Goal: Task Accomplishment & Management: Use online tool/utility

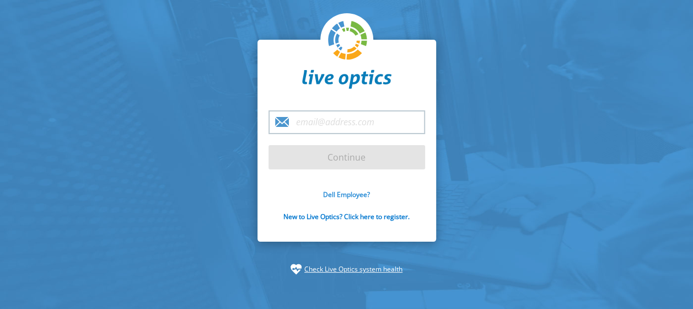
click at [352, 195] on link "Dell Employee?" at bounding box center [346, 194] width 47 height 9
click at [338, 217] on link "New to Live Optics? Click here to register." at bounding box center [346, 216] width 126 height 9
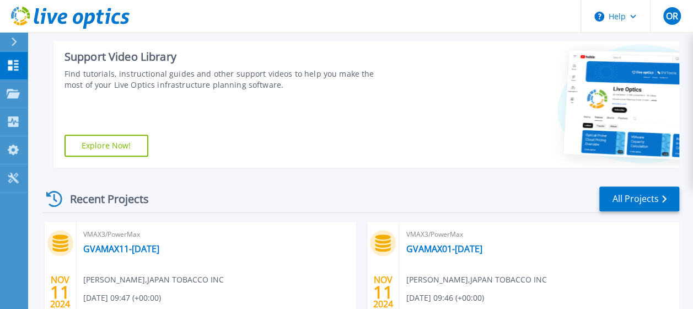
scroll to position [221, 0]
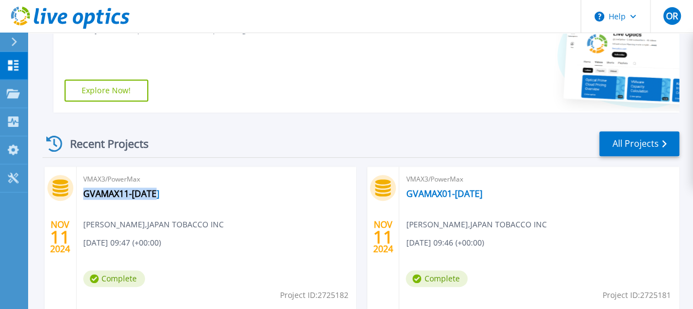
drag, startPoint x: 159, startPoint y: 192, endPoint x: 79, endPoint y: 197, distance: 80.1
click at [79, 197] on div "VMAX3/PowerMax GVAMAX11-Nov24 Olivier Robert , JAPAN TOBACCO INC 11/11/2024, 09…" at bounding box center [217, 238] width 280 height 143
copy link "GVAMAX11-Nov24"
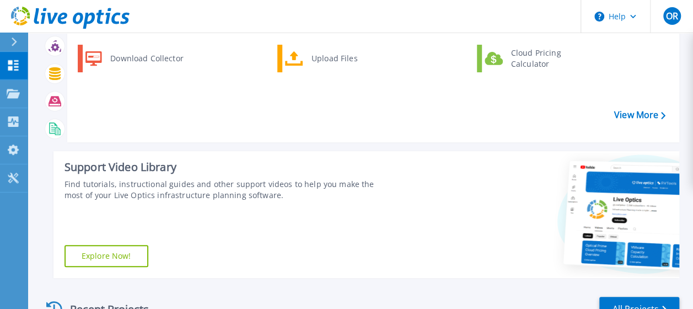
scroll to position [0, 0]
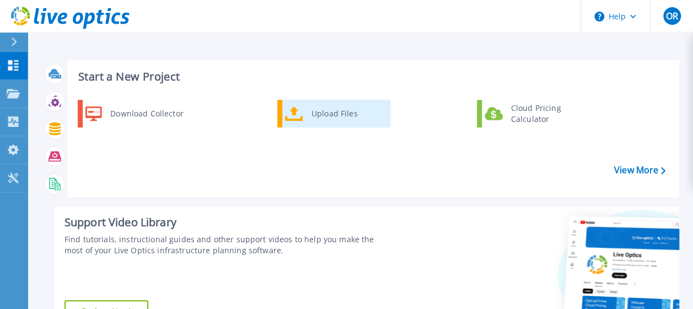
click at [332, 111] on div "Upload Files" at bounding box center [347, 114] width 82 height 22
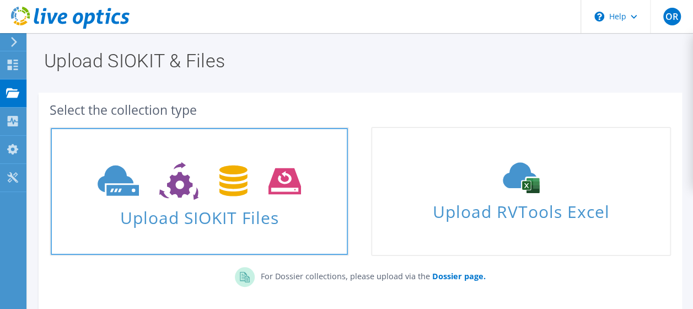
click at [226, 215] on span "Upload SIOKIT Files" at bounding box center [199, 214] width 297 height 24
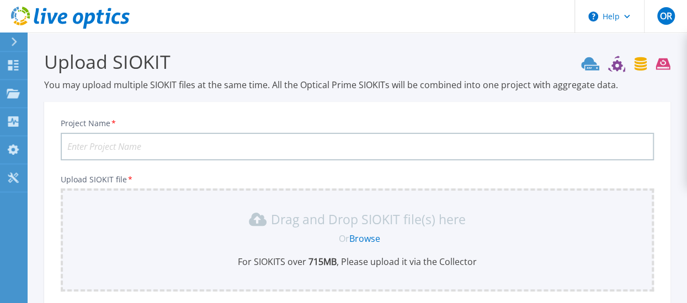
click at [122, 143] on input "Project Name *" at bounding box center [357, 147] width 593 height 28
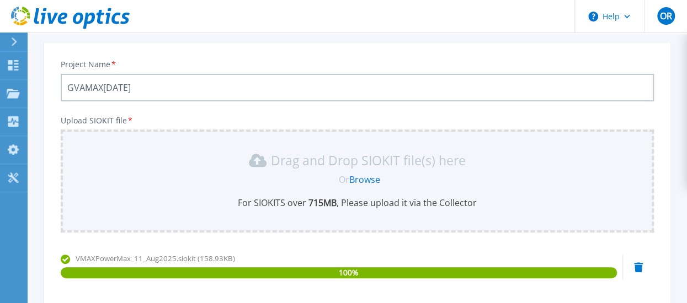
scroll to position [110, 0]
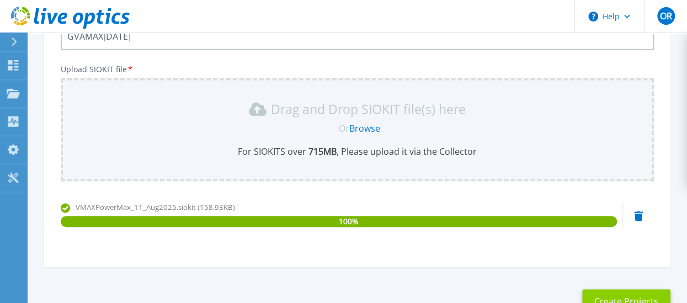
type input "GVAMAX11-Aug2025"
click at [630, 298] on button "Create Projects" at bounding box center [626, 302] width 88 height 25
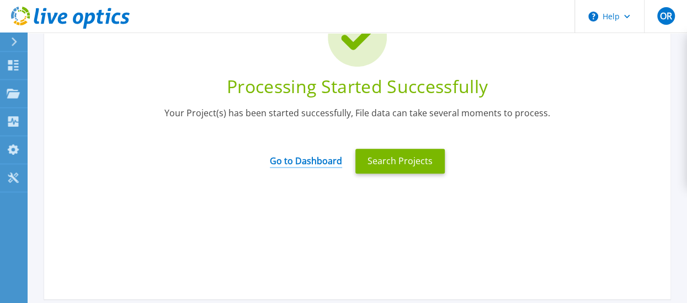
click at [321, 158] on link "Go to Dashboard" at bounding box center [306, 158] width 72 height 22
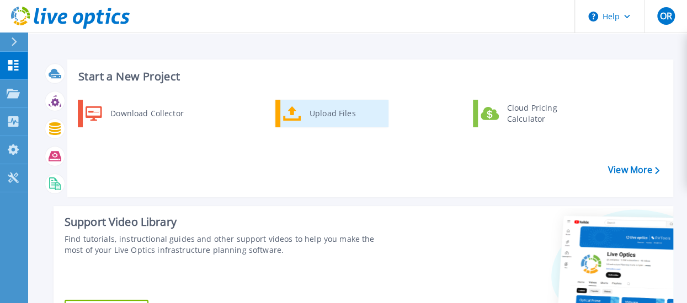
click at [318, 110] on div "Upload Files" at bounding box center [345, 114] width 82 height 22
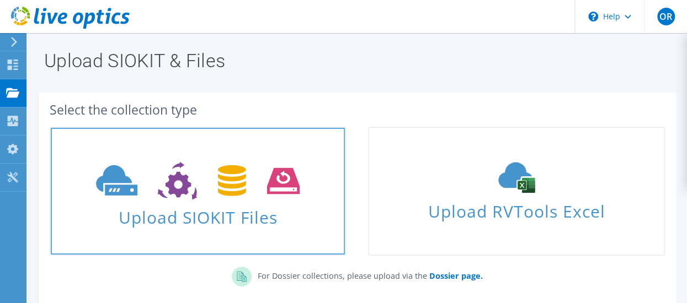
click at [233, 189] on icon at bounding box center [198, 181] width 204 height 38
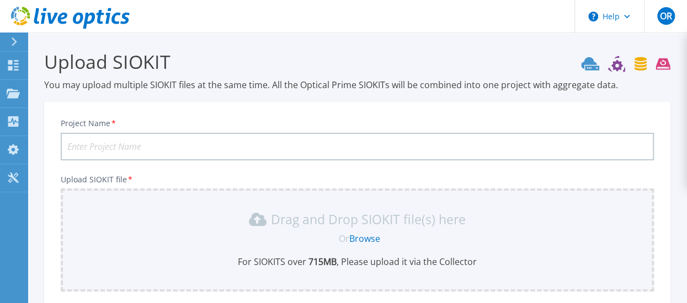
click at [151, 146] on input "Project Name *" at bounding box center [357, 147] width 593 height 28
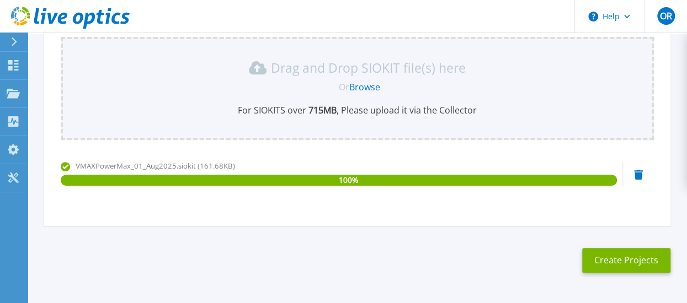
scroll to position [165, 0]
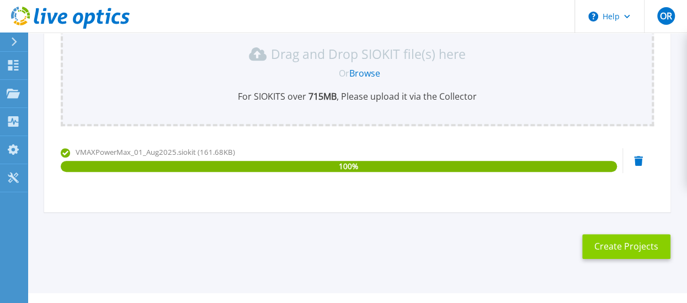
type input "GVAMAX01-Aug2025"
click at [608, 244] on button "Create Projects" at bounding box center [626, 246] width 88 height 25
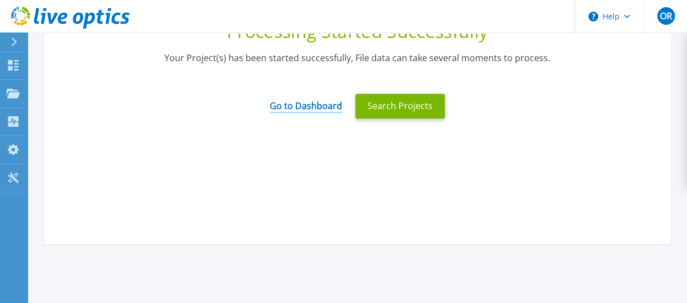
click at [312, 105] on link "Go to Dashboard" at bounding box center [306, 103] width 72 height 22
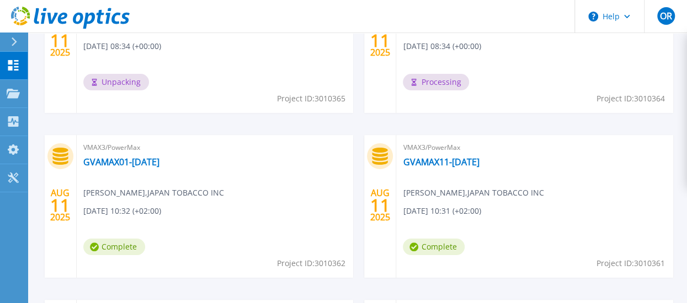
scroll to position [441, 0]
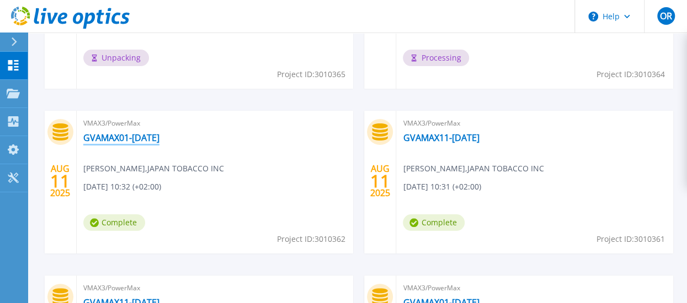
click at [128, 136] on link "GVAMAX01-Aug25" at bounding box center [121, 137] width 76 height 11
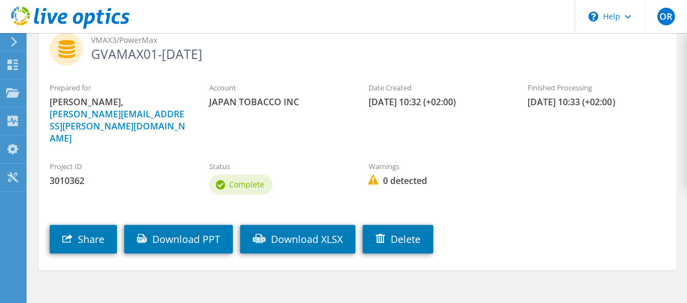
scroll to position [84, 0]
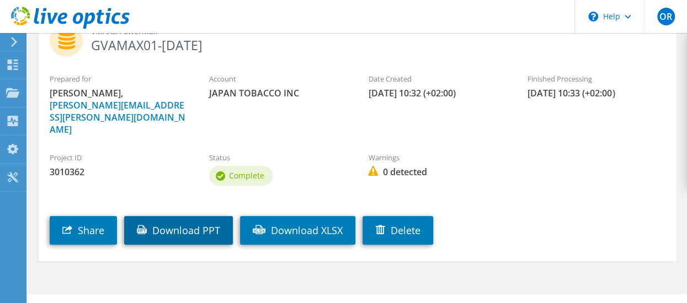
click at [164, 216] on link "Download PPT" at bounding box center [178, 230] width 109 height 29
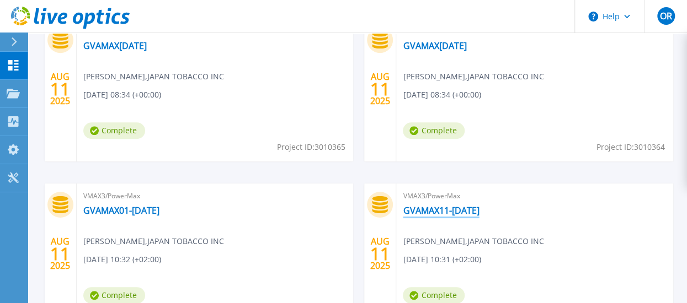
scroll to position [386, 0]
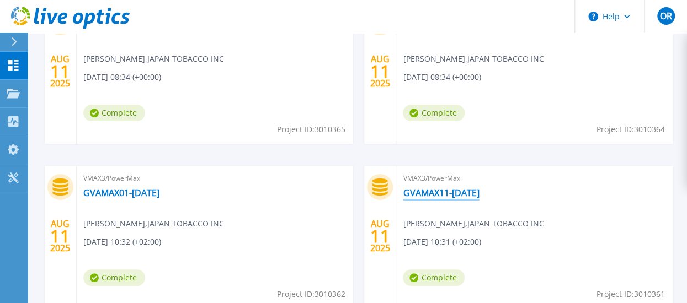
click at [459, 189] on link "GVAMAX11-Aug25" at bounding box center [441, 193] width 76 height 11
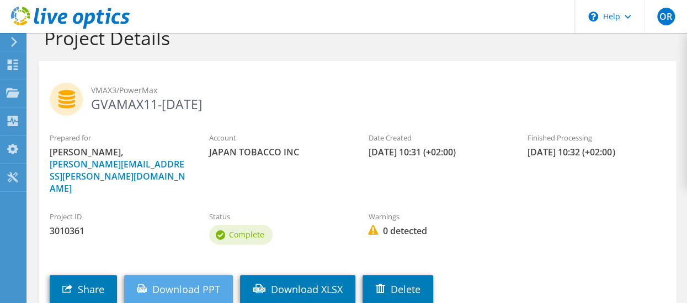
scroll to position [55, 0]
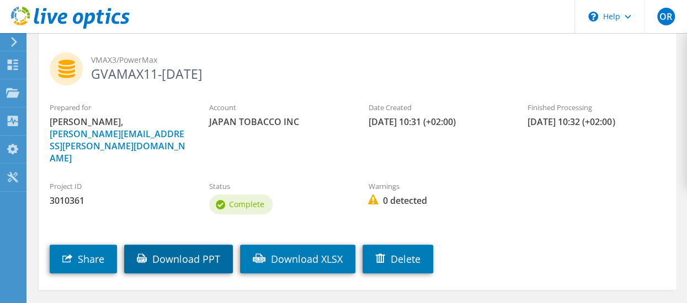
click at [183, 245] on link "Download PPT" at bounding box center [178, 259] width 109 height 29
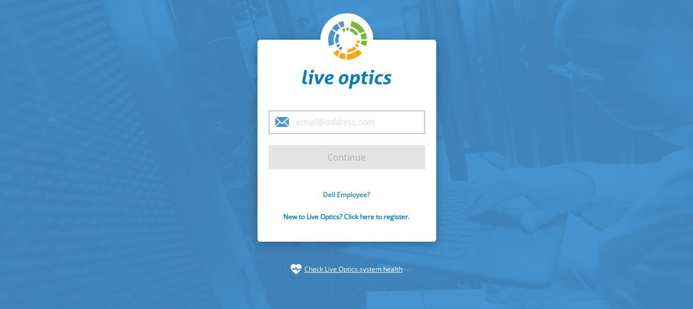
click at [341, 194] on link "Dell Employee?" at bounding box center [346, 194] width 47 height 9
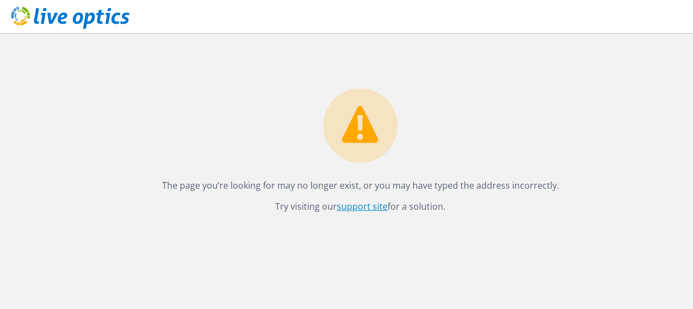
click at [362, 206] on link "support site" at bounding box center [362, 206] width 51 height 12
click at [359, 139] on circle at bounding box center [360, 125] width 74 height 74
click at [353, 203] on link "support site" at bounding box center [362, 206] width 51 height 12
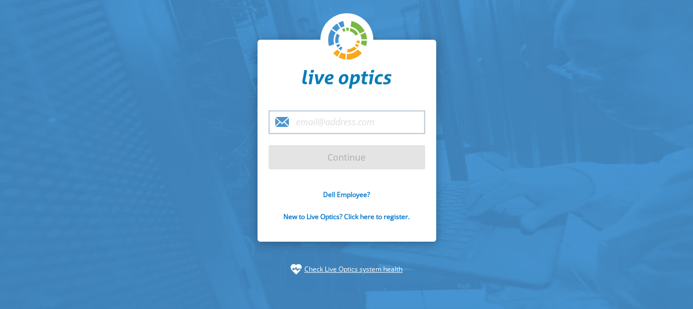
click at [332, 267] on link "Check Live Optics system health" at bounding box center [353, 269] width 98 height 11
click at [346, 194] on link "Dell Employee?" at bounding box center [346, 194] width 47 height 9
click at [320, 215] on link "New to Live Optics? Click here to register." at bounding box center [346, 216] width 126 height 9
